Goal: Task Accomplishment & Management: Use online tool/utility

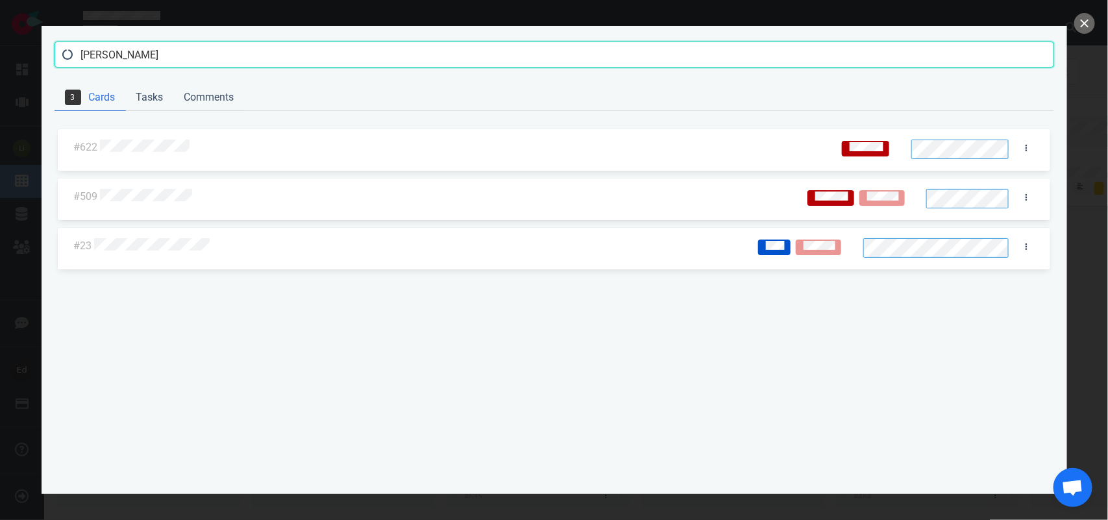
click at [101, 57] on input "[PERSON_NAME]" at bounding box center [555, 55] width 1000 height 26
type input "[PERSON_NAME]"
click button "Search" at bounding box center [0, 0] width 0 height 0
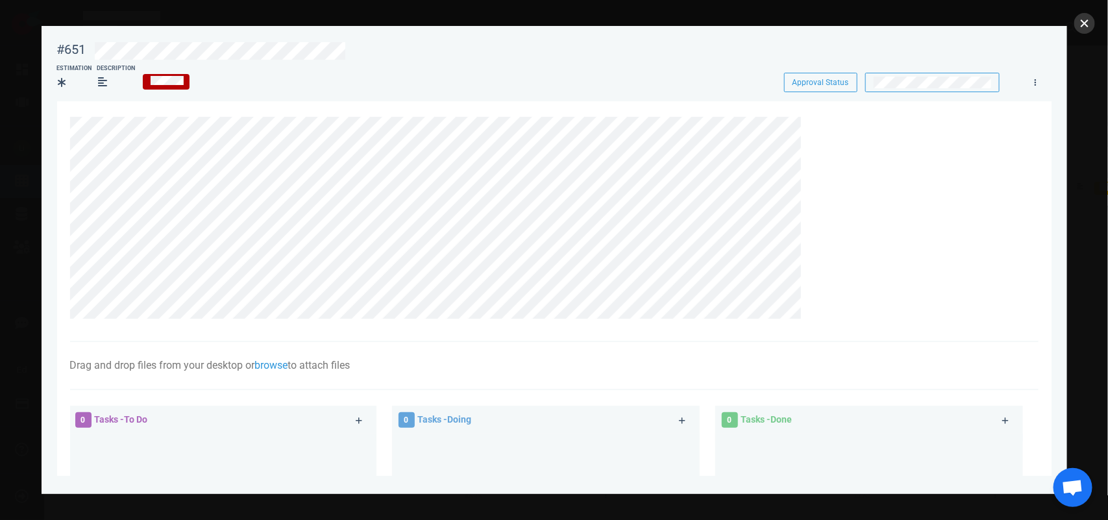
click at [1082, 26] on button "close" at bounding box center [1084, 23] width 21 height 21
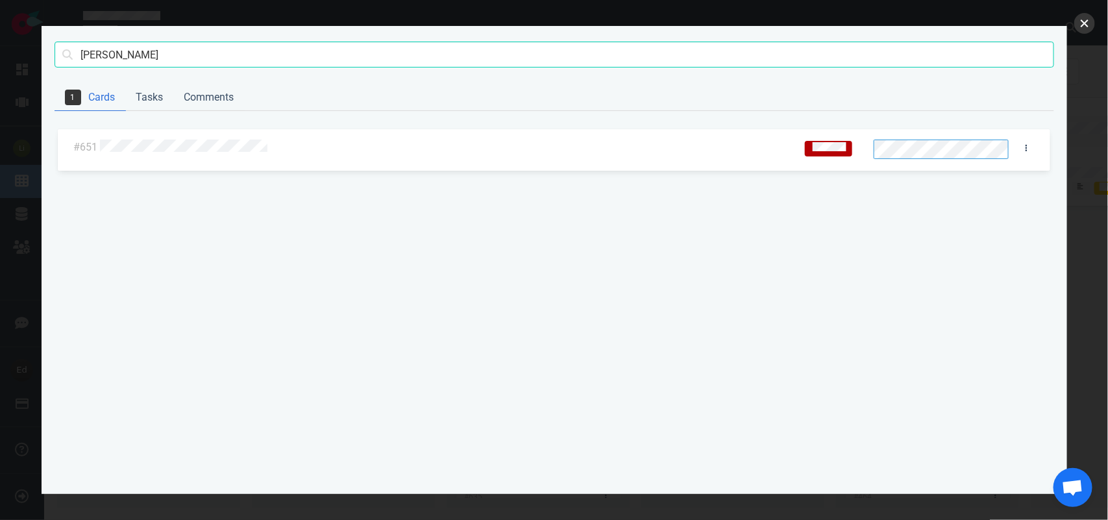
click at [1086, 23] on button "close" at bounding box center [1084, 23] width 21 height 21
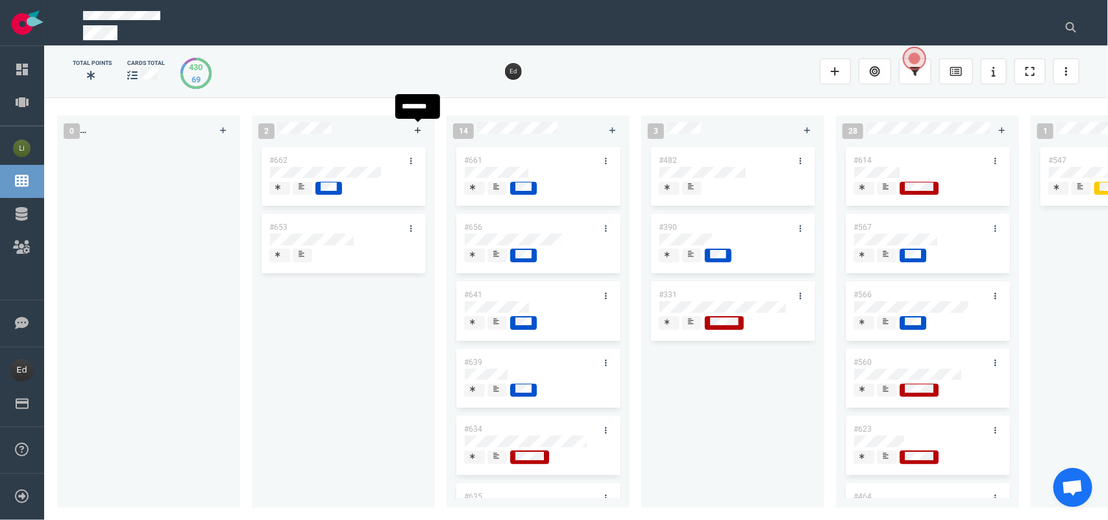
click at [412, 127] on link at bounding box center [418, 130] width 21 height 16
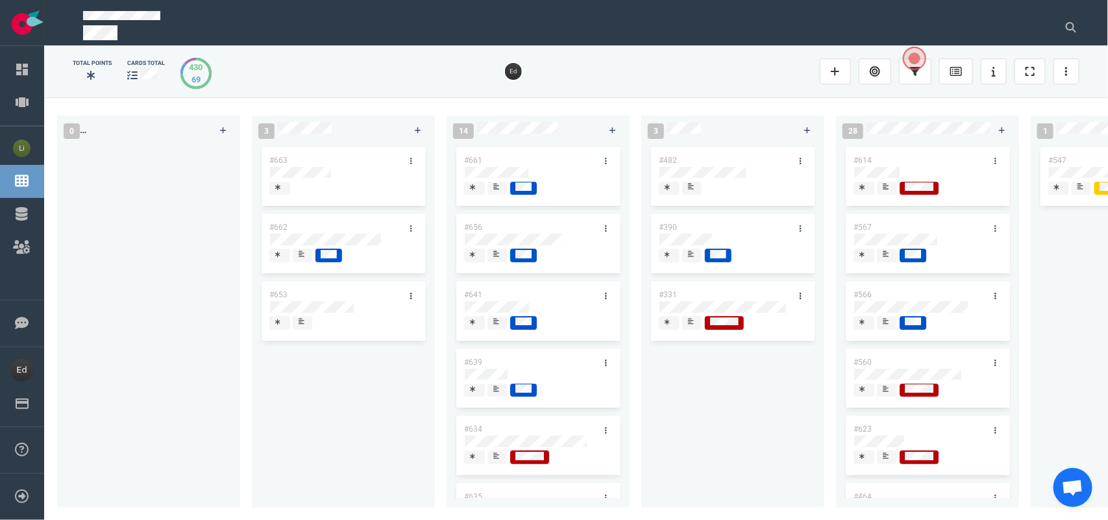
click at [216, 274] on div at bounding box center [148, 318] width 167 height 349
click at [413, 132] on link at bounding box center [418, 130] width 21 height 16
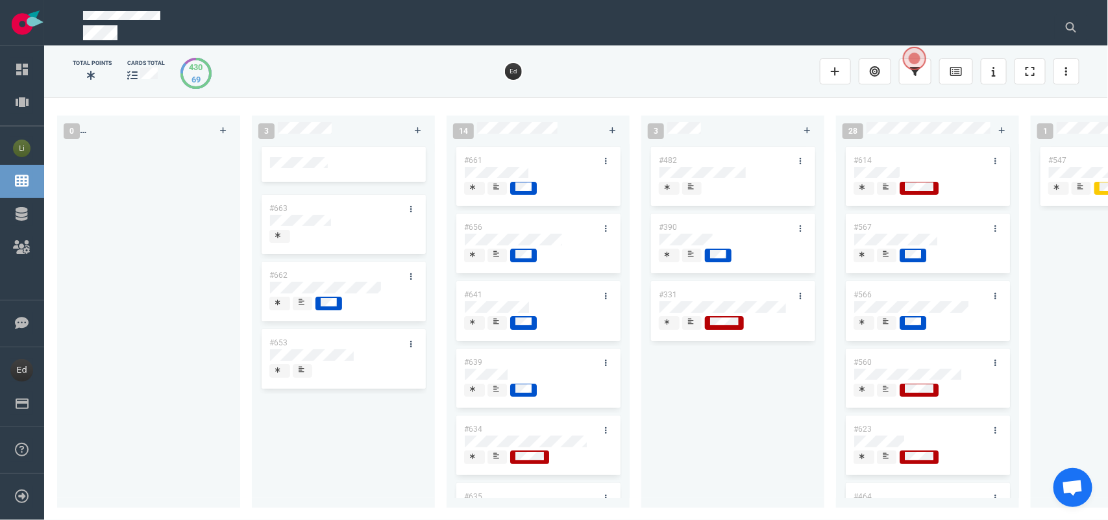
click at [150, 212] on div at bounding box center [148, 318] width 167 height 349
